Goal: Task Accomplishment & Management: Manage account settings

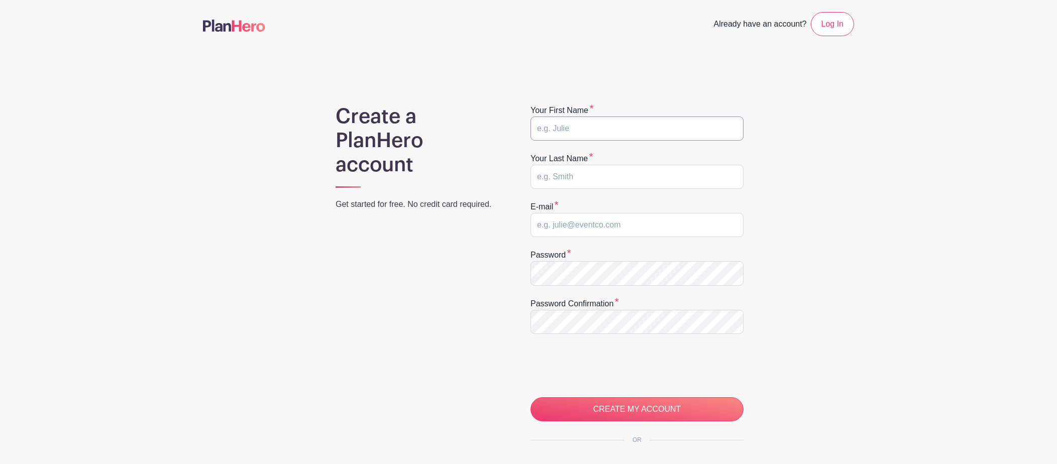
click at [552, 133] on input "text" at bounding box center [636, 129] width 213 height 24
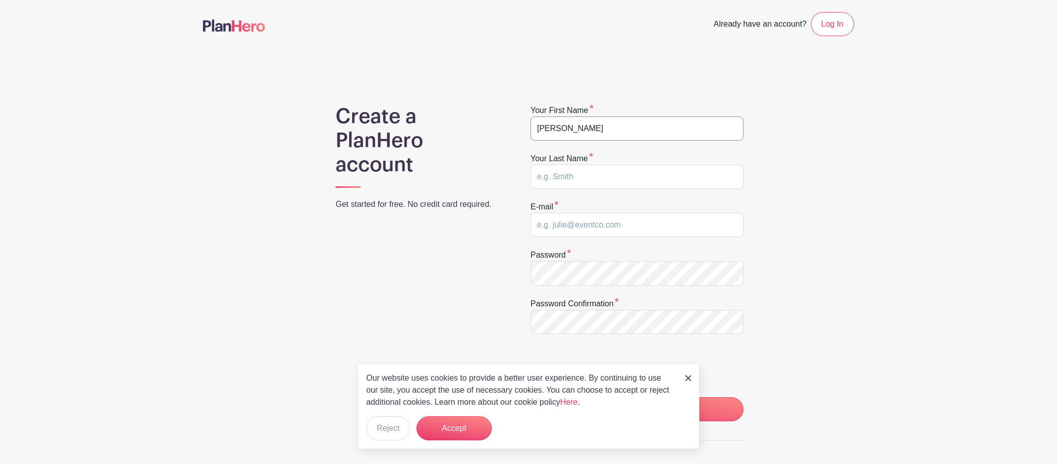
type input "Caroline"
click at [598, 175] on input "text" at bounding box center [636, 177] width 213 height 24
type input "Austin"
click at [593, 225] on input "email" at bounding box center [636, 225] width 213 height 24
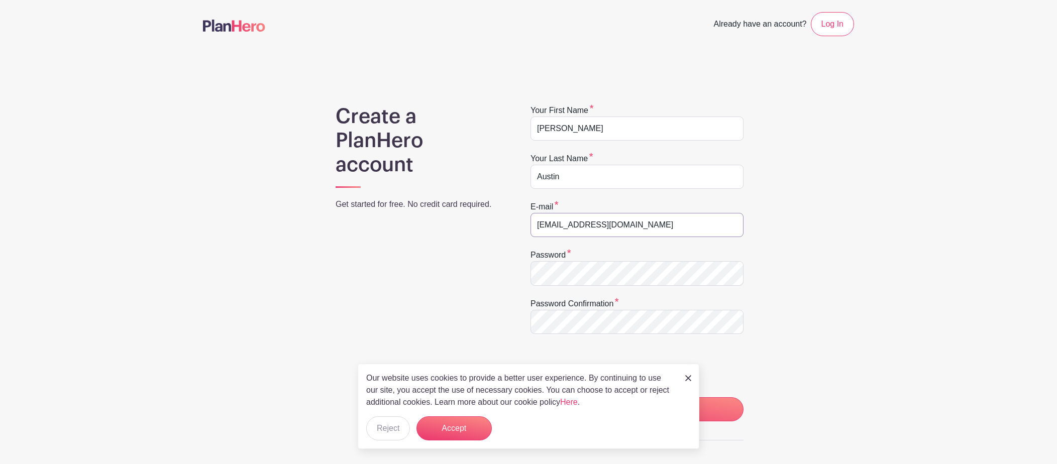
type input "ladygolfster@gmail.com"
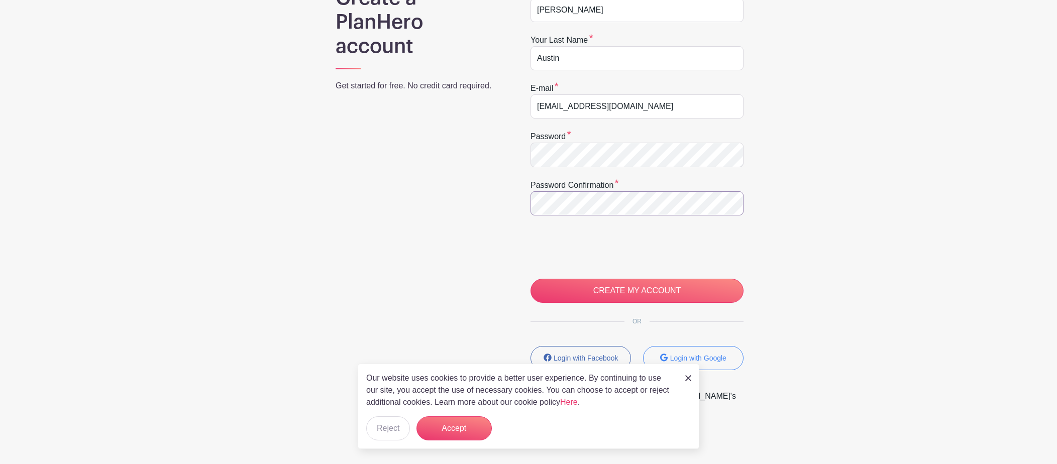
scroll to position [129, 0]
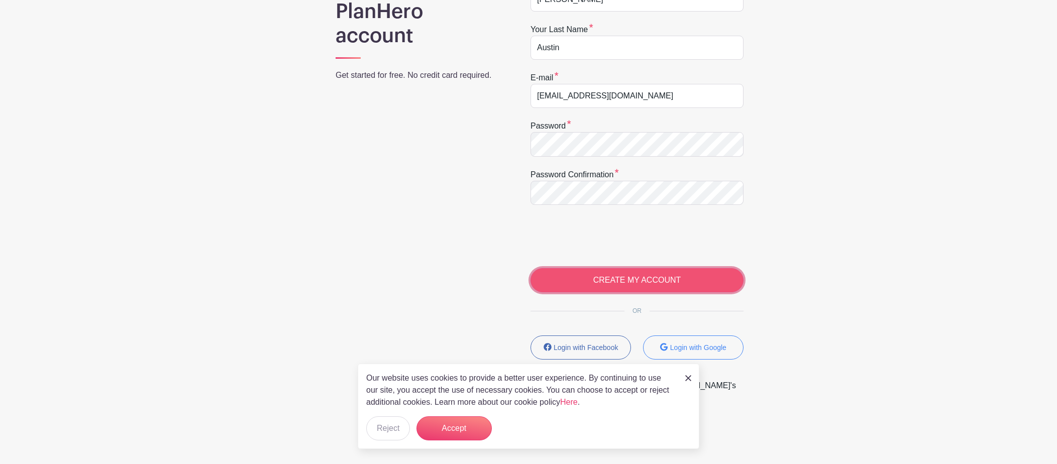
click at [627, 280] on input "CREATE MY ACCOUNT" at bounding box center [636, 280] width 213 height 24
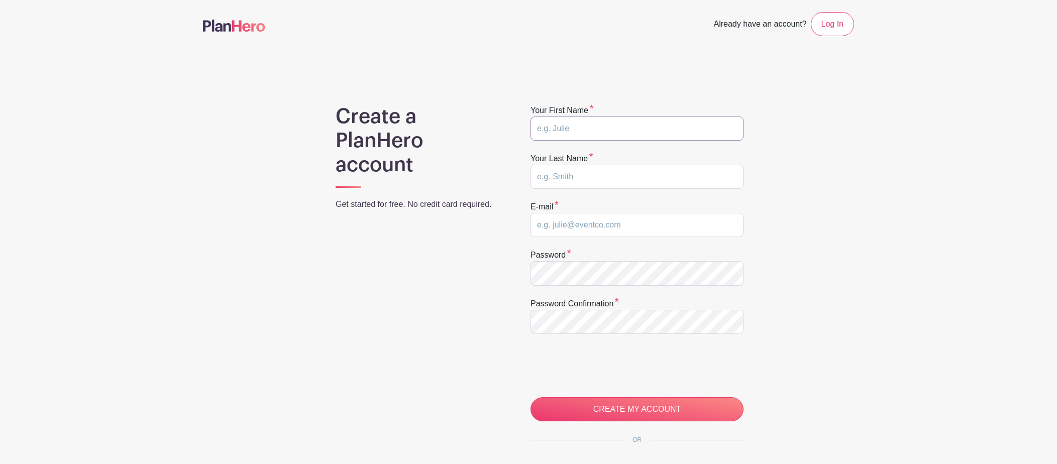
click at [609, 126] on input "text" at bounding box center [636, 129] width 213 height 24
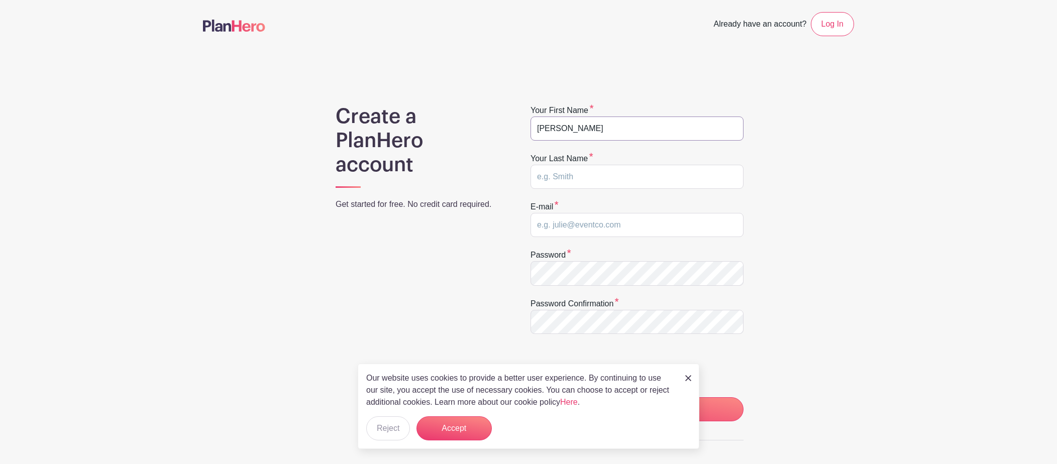
type input "Caroline"
click at [613, 173] on input "text" at bounding box center [636, 177] width 213 height 24
type input "Austin"
click at [619, 231] on input "email" at bounding box center [636, 225] width 213 height 24
type input "springdaleamechurch@gmail.com"
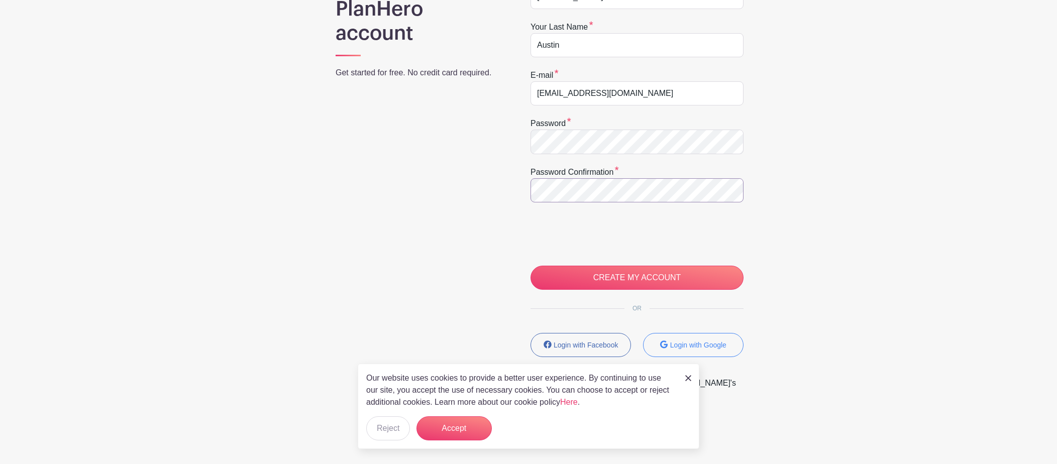
scroll to position [134, 0]
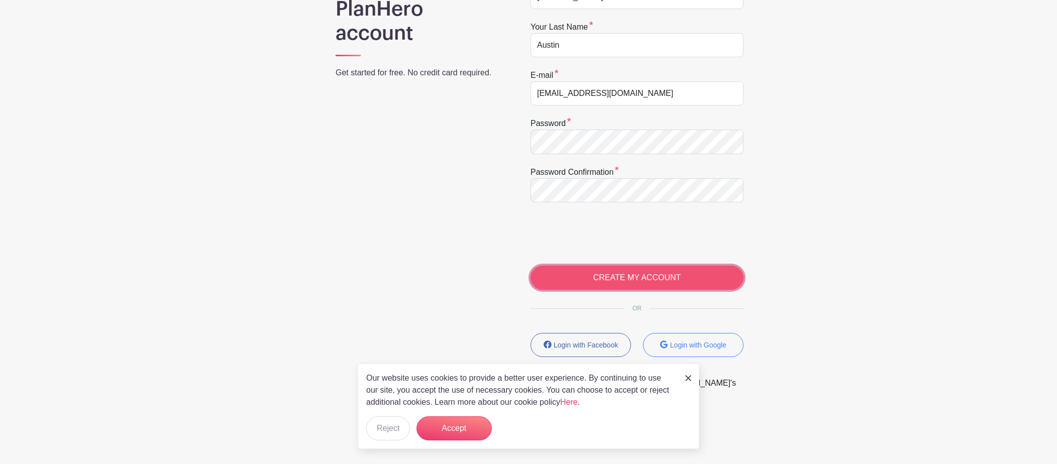
click at [615, 272] on input "CREATE MY ACCOUNT" at bounding box center [636, 278] width 213 height 24
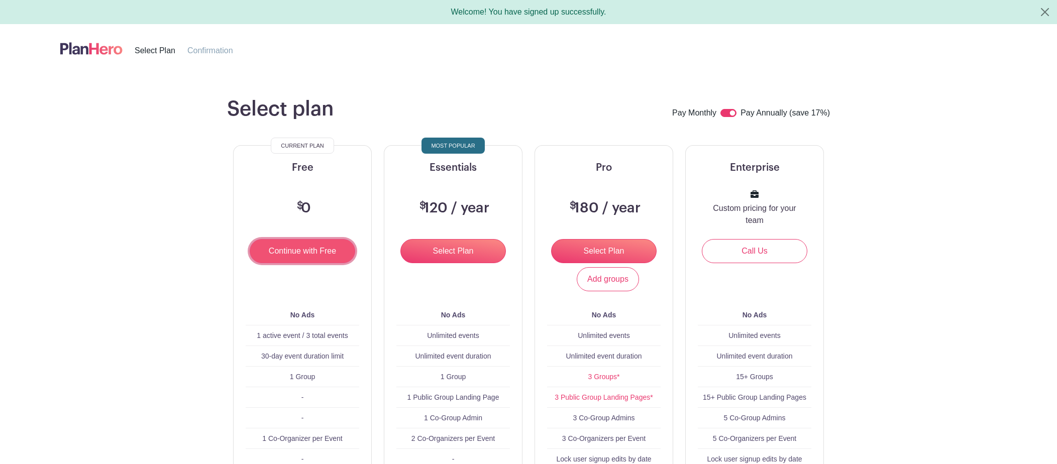
click at [321, 249] on input "Continue with Free" at bounding box center [302, 251] width 105 height 24
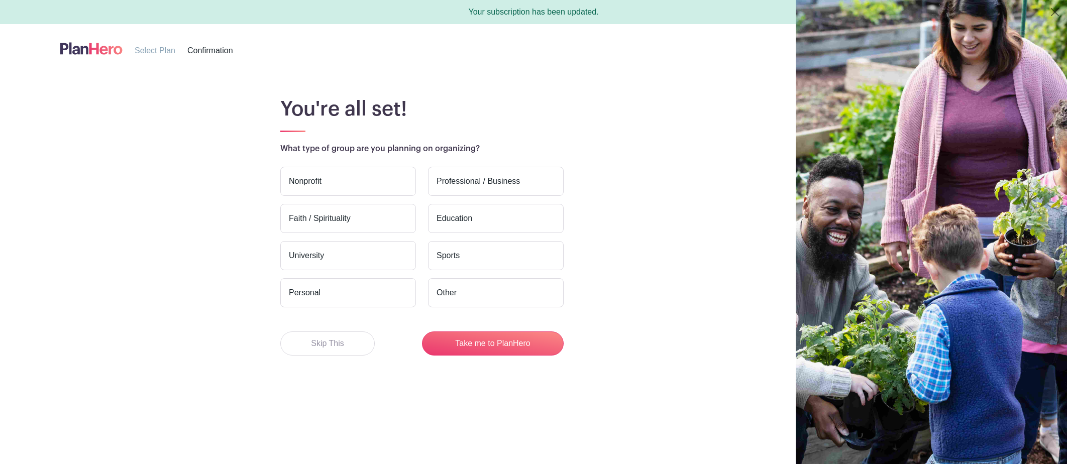
click at [356, 164] on div "Nonprofit Professional / Business Faith / Spirituality Education [GEOGRAPHIC_DA…" at bounding box center [421, 233] width 295 height 149
click at [358, 188] on label "Nonprofit" at bounding box center [348, 181] width 136 height 29
click at [0, 0] on input "Nonprofit" at bounding box center [0, 0] width 0 height 0
click at [353, 173] on label "Nonprofit" at bounding box center [348, 181] width 136 height 29
click at [0, 0] on input "Nonprofit" at bounding box center [0, 0] width 0 height 0
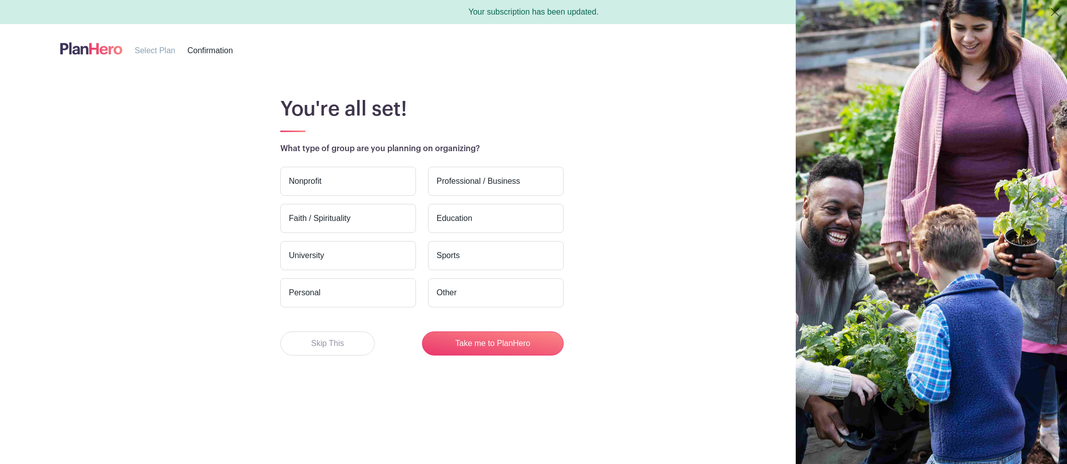
click at [353, 173] on label "Nonprofit" at bounding box center [348, 181] width 136 height 29
click at [0, 0] on input "Nonprofit" at bounding box center [0, 0] width 0 height 0
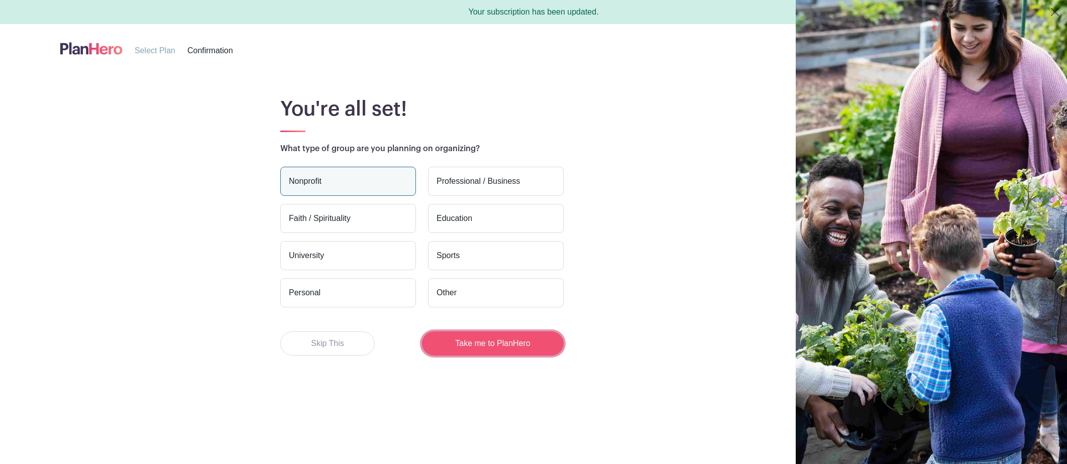
click at [491, 347] on button "Take me to PlanHero" at bounding box center [493, 344] width 142 height 24
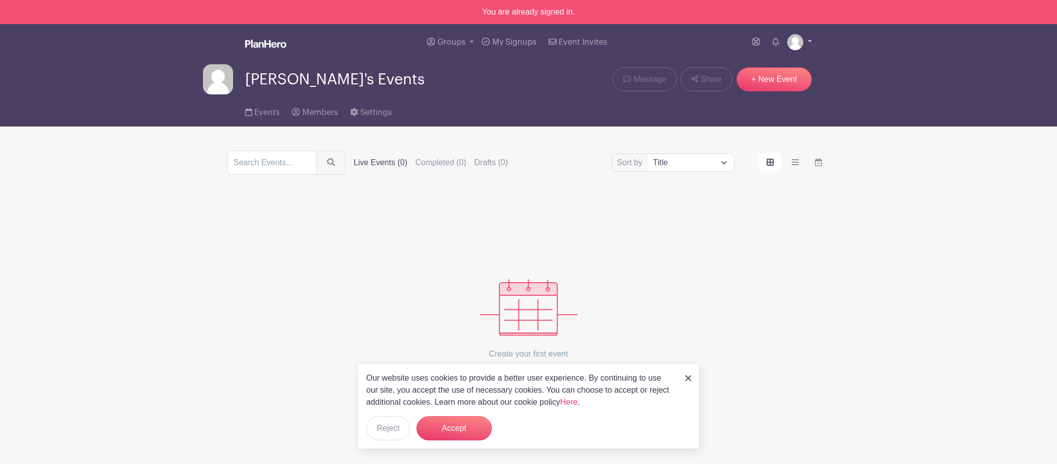
click at [794, 39] on img at bounding box center [795, 42] width 16 height 16
click at [770, 65] on link "My account" at bounding box center [771, 66] width 79 height 16
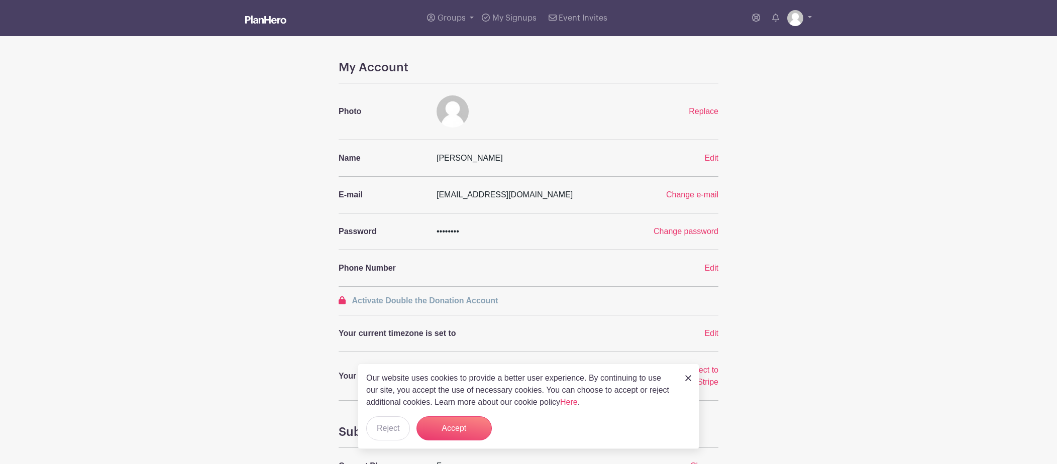
click at [688, 380] on img at bounding box center [688, 378] width 6 height 6
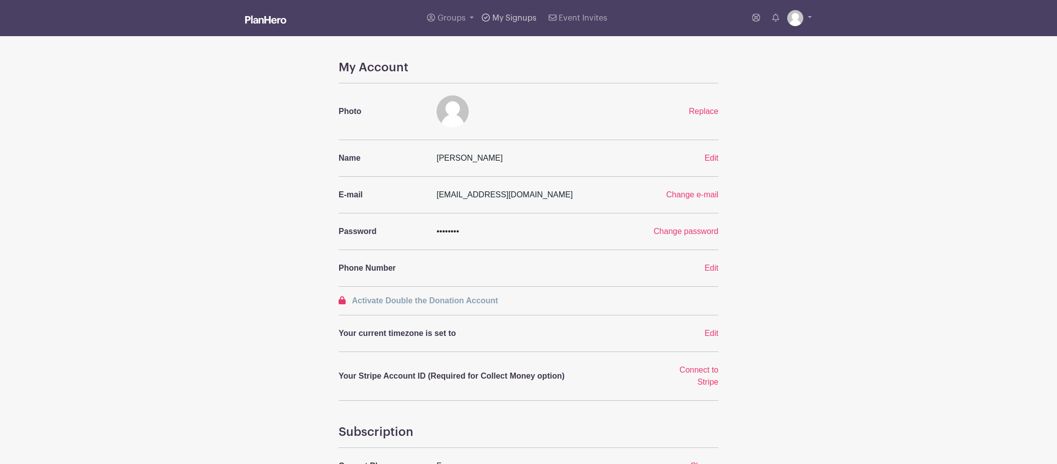
click at [516, 12] on link "My Signups" at bounding box center [509, 18] width 62 height 36
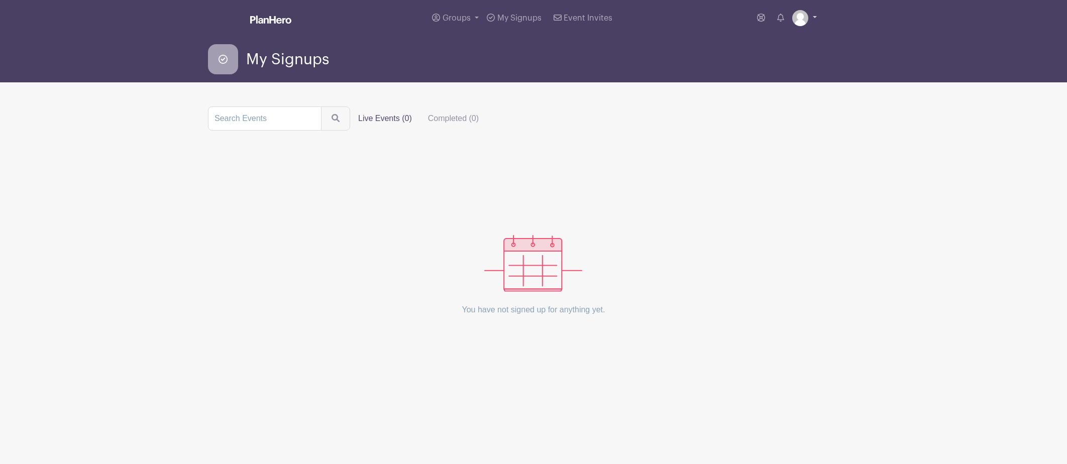
click at [816, 19] on link at bounding box center [804, 18] width 25 height 16
click at [762, 62] on link "Logout" at bounding box center [776, 66] width 79 height 16
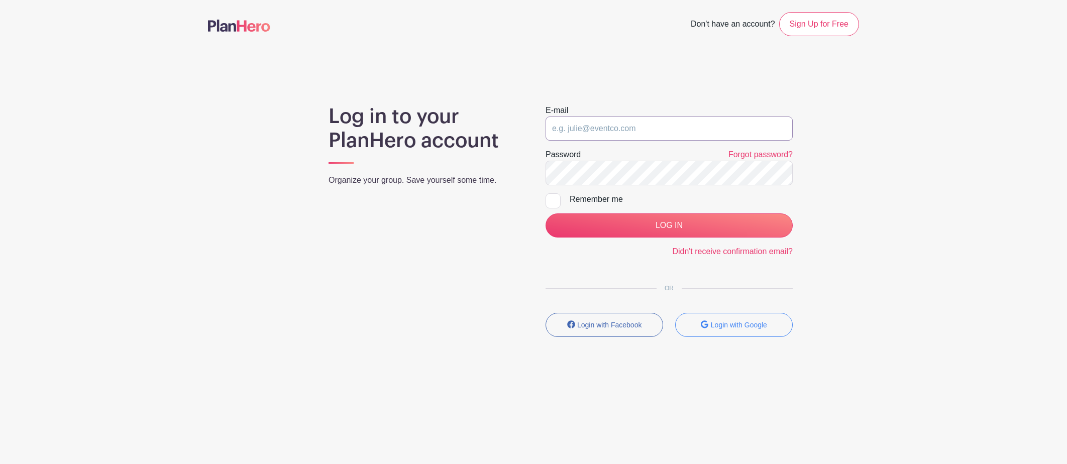
click at [680, 121] on input "email" at bounding box center [669, 129] width 247 height 24
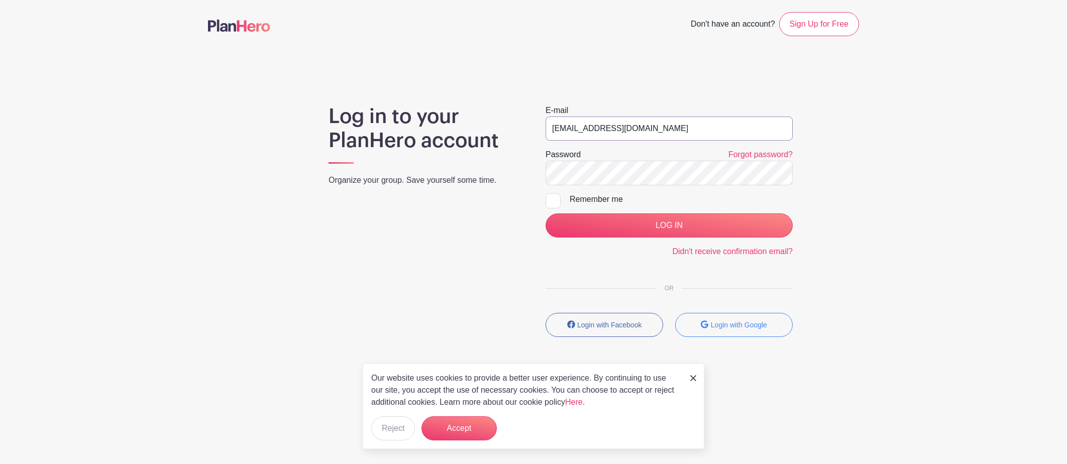
type input "[EMAIL_ADDRESS][DOMAIN_NAME]"
click at [708, 225] on input "LOG IN" at bounding box center [669, 225] width 247 height 24
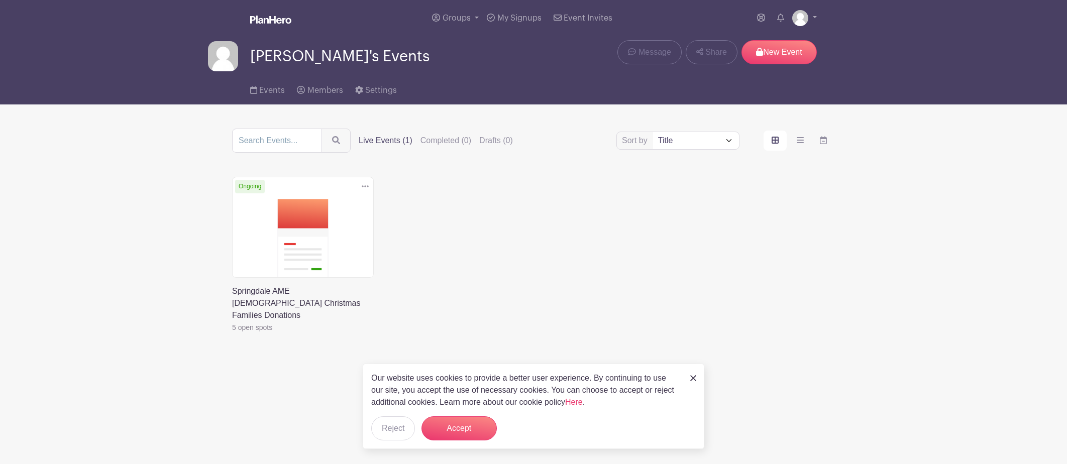
click at [232, 334] on link at bounding box center [232, 334] width 0 height 0
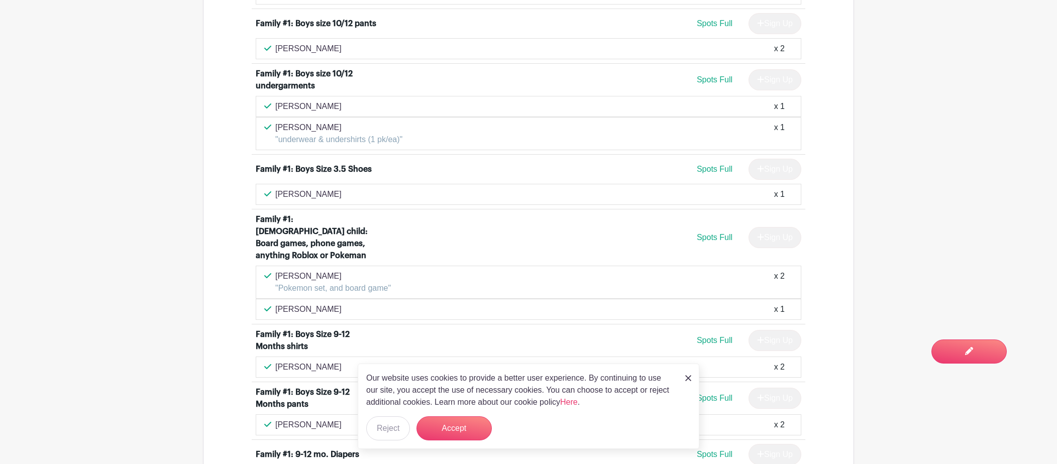
scroll to position [539, 0]
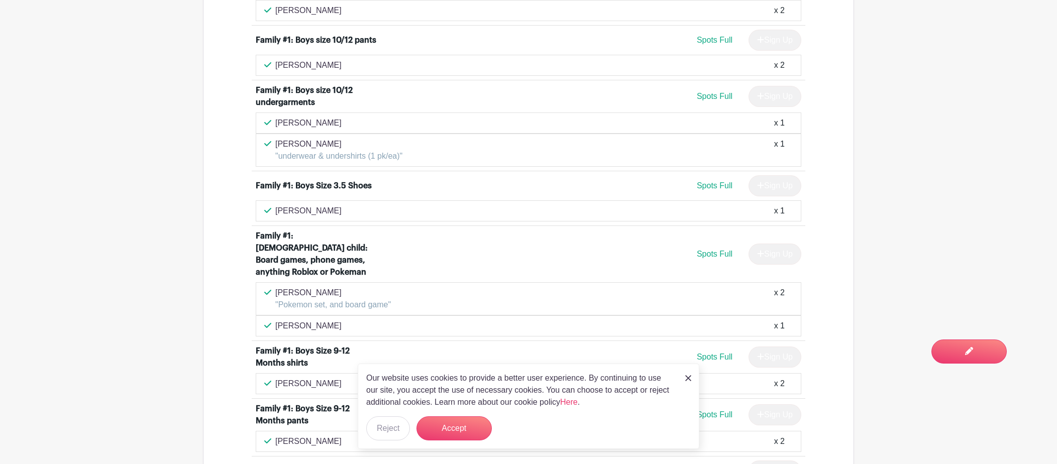
click at [686, 376] on img at bounding box center [688, 378] width 6 height 6
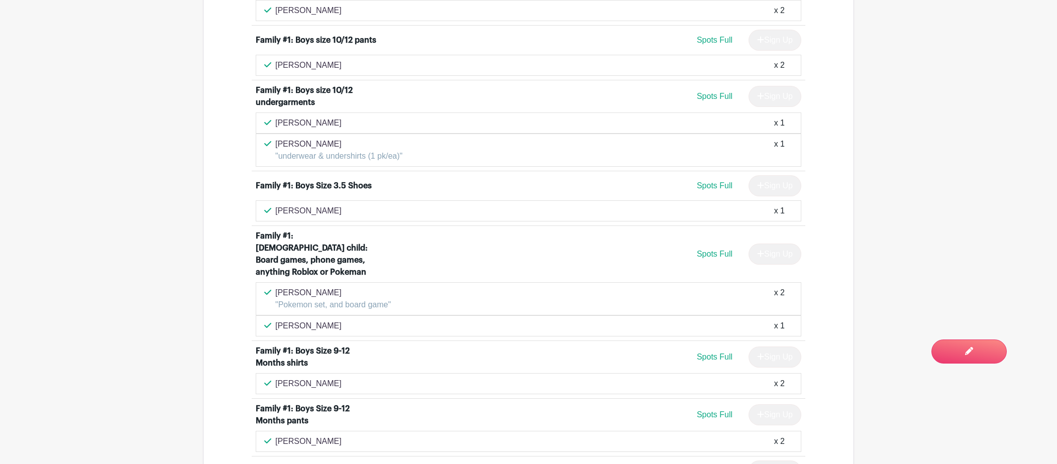
scroll to position [0, 0]
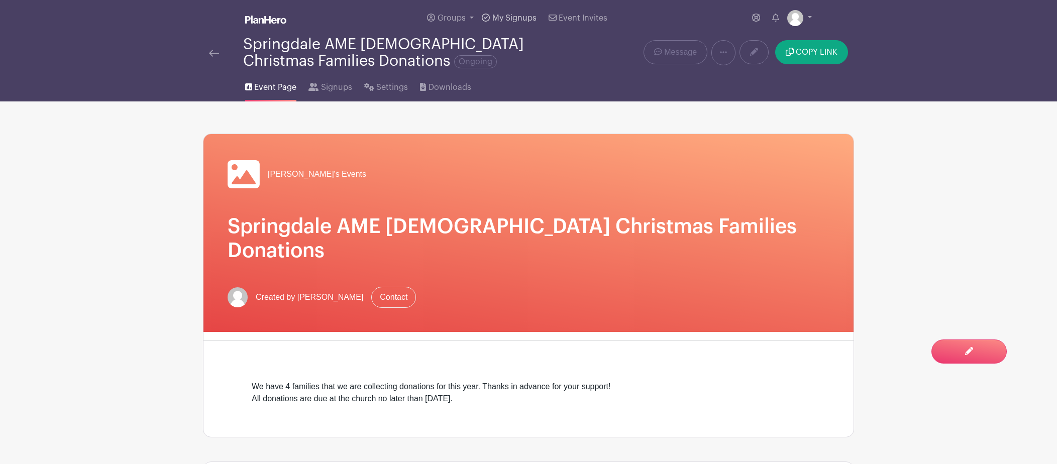
click at [517, 17] on span "My Signups" at bounding box center [514, 18] width 44 height 8
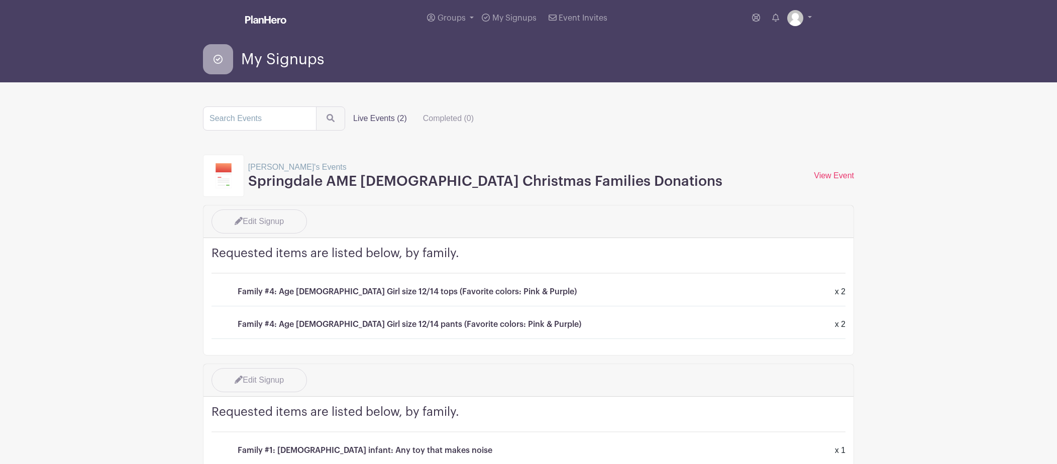
click at [386, 120] on label "Live Events (2)" at bounding box center [380, 118] width 70 height 20
click at [0, 0] on input "Live Events (2)" at bounding box center [0, 0] width 0 height 0
click at [384, 116] on label "Live Events (2)" at bounding box center [380, 118] width 70 height 20
click at [0, 0] on input "Live Events (2)" at bounding box center [0, 0] width 0 height 0
click at [397, 115] on label "Live Events (2)" at bounding box center [380, 118] width 70 height 20
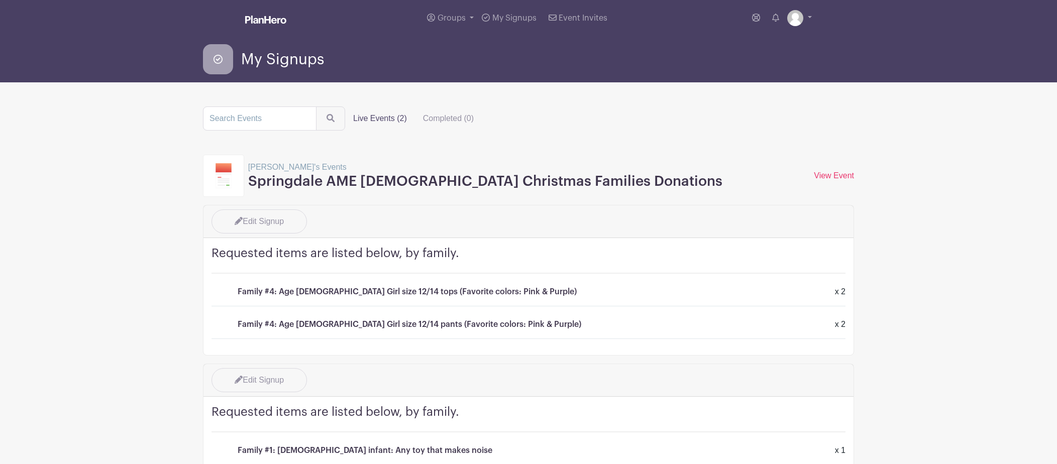
click at [0, 0] on input "Live Events (2)" at bounding box center [0, 0] width 0 height 0
click at [810, 13] on link at bounding box center [799, 18] width 25 height 16
click at [764, 47] on link "My account" at bounding box center [771, 42] width 79 height 16
